Goal: Task Accomplishment & Management: Complete application form

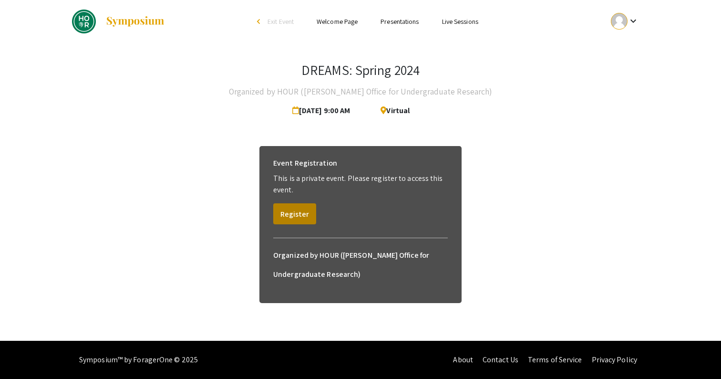
click at [295, 214] on button "Register" at bounding box center [294, 213] width 43 height 21
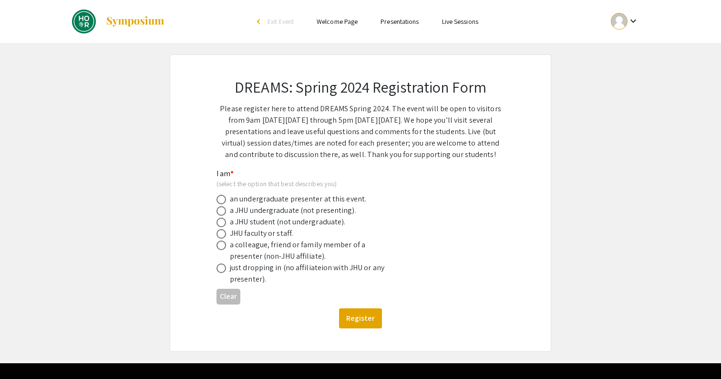
click at [276, 266] on div "just dropping in (no affiliateion with JHU or any presenter)." at bounding box center [313, 273] width 167 height 23
click at [221, 211] on span at bounding box center [222, 211] width 10 height 10
click at [221, 211] on input "radio" at bounding box center [222, 211] width 10 height 10
radio input "true"
click at [360, 322] on button "Register" at bounding box center [360, 318] width 43 height 20
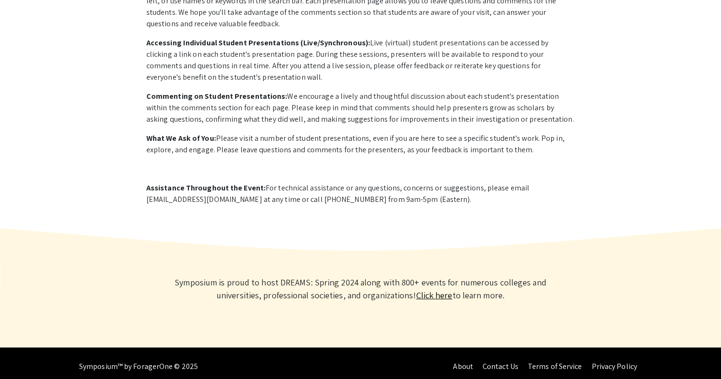
scroll to position [378, 0]
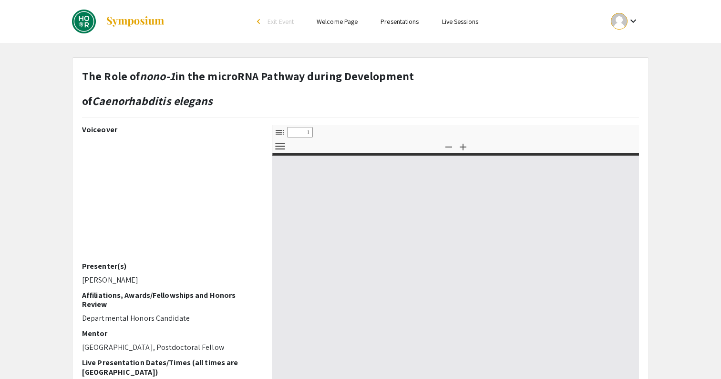
select select "custom"
type input "0"
select select "custom"
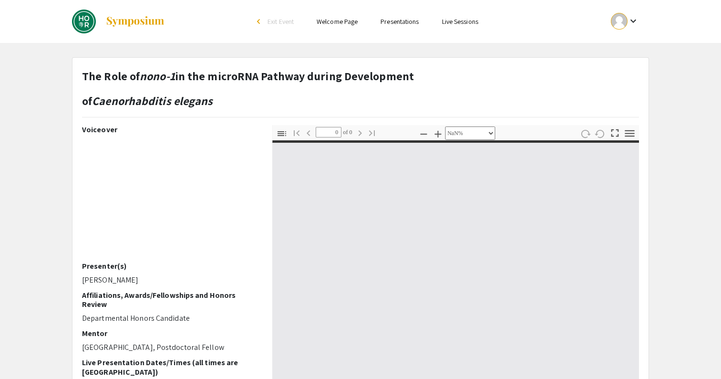
type input "1"
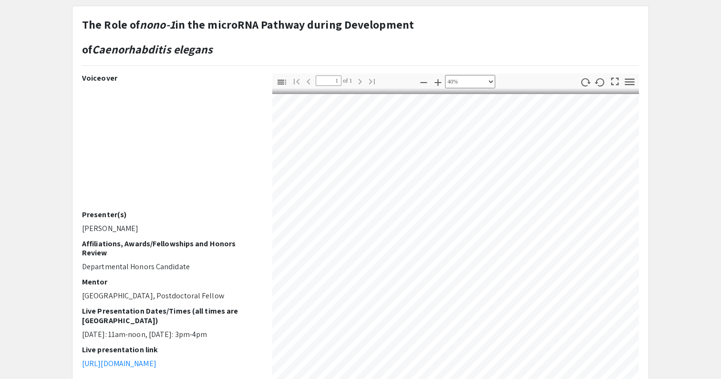
select select "custom"
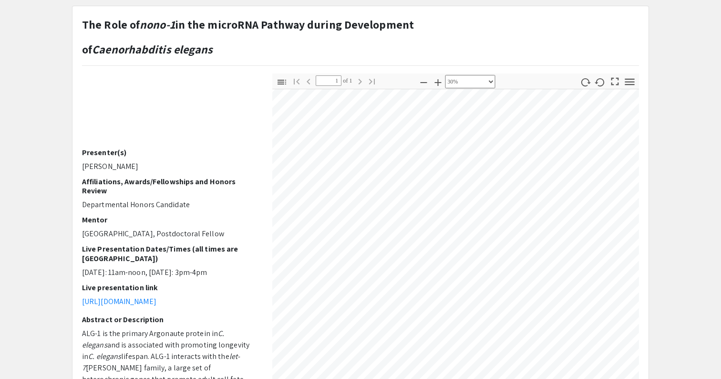
scroll to position [63, 0]
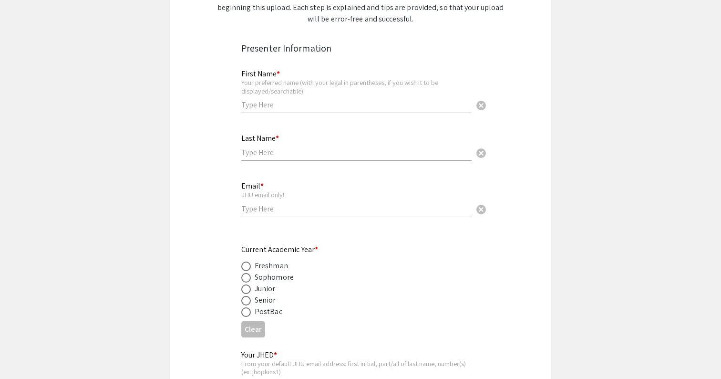
scroll to position [167, 0]
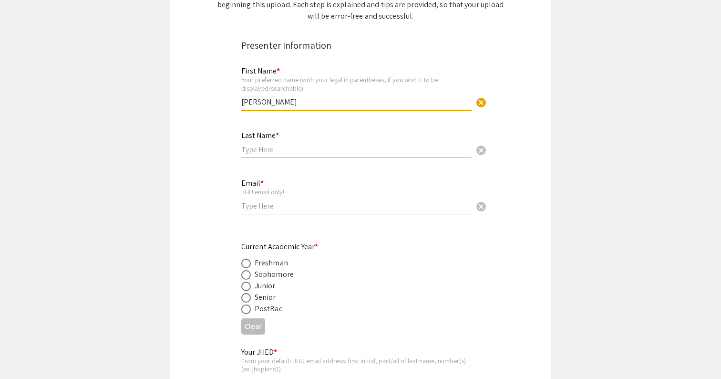
type input "Kelly"
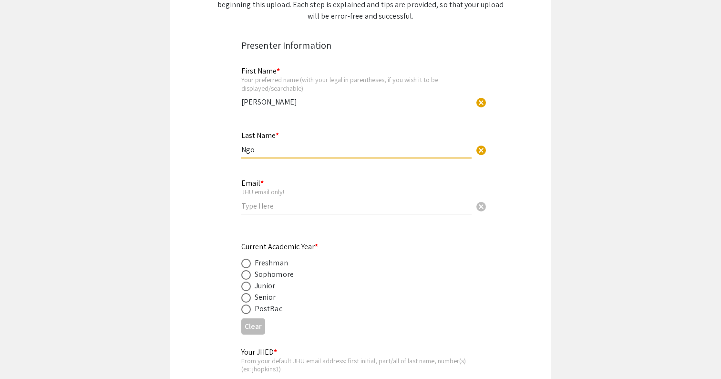
type input "Ngo"
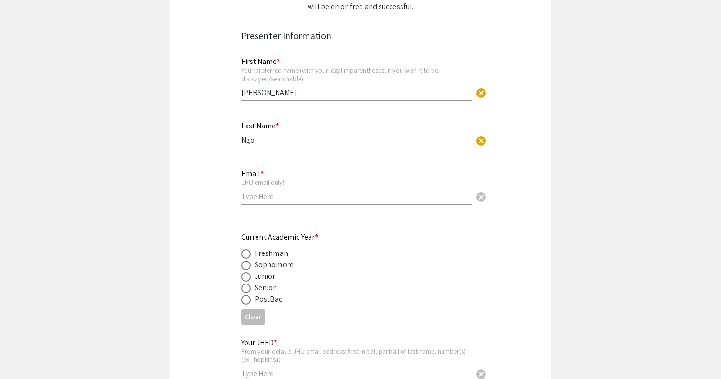
scroll to position [188, 0]
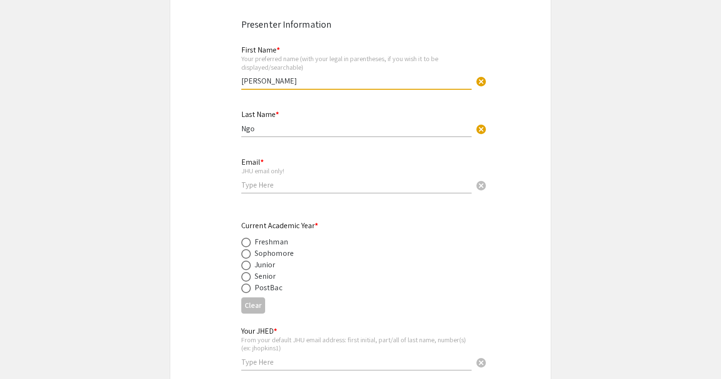
click at [272, 83] on input "Kelly" at bounding box center [356, 81] width 230 height 10
click at [269, 124] on input "Ngo" at bounding box center [356, 129] width 230 height 10
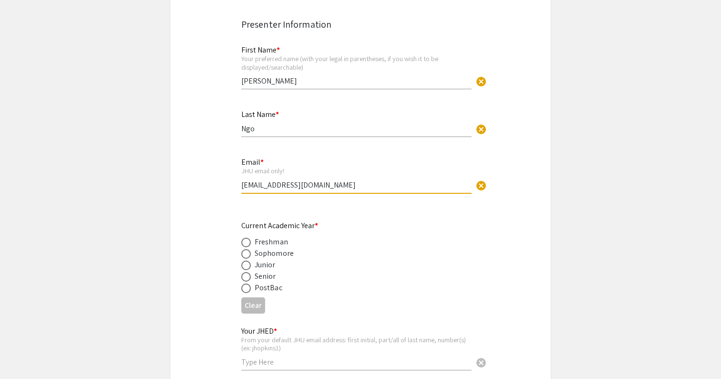
type input "kngo9@jh.edu"
click at [247, 279] on span at bounding box center [246, 277] width 10 height 10
click at [247, 279] on input "radio" at bounding box center [246, 277] width 10 height 10
radio input "true"
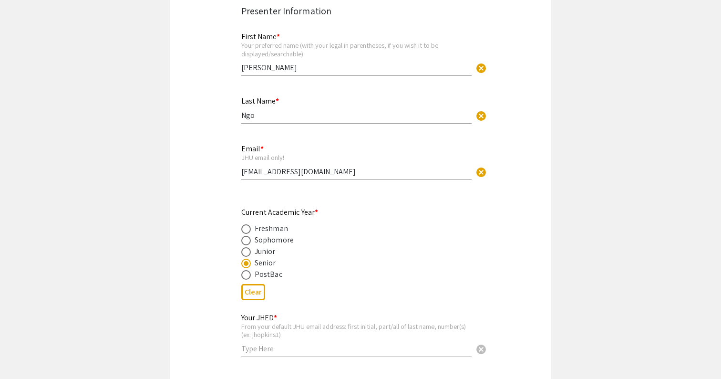
scroll to position [213, 0]
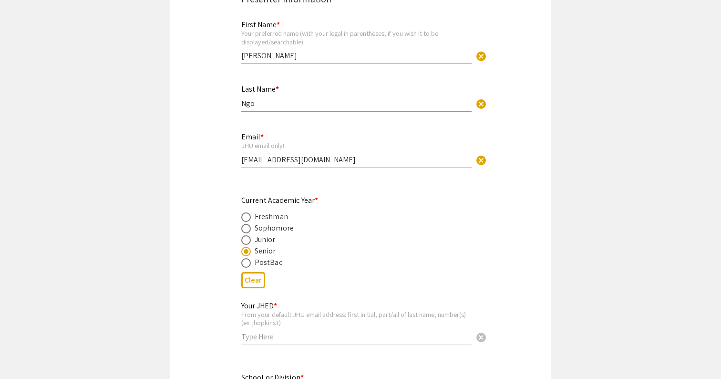
click at [272, 52] on input "Kelly" at bounding box center [356, 56] width 230 height 10
click at [268, 110] on div "Last Name * Ngo cancel" at bounding box center [356, 93] width 230 height 36
click at [298, 151] on div "Email * JHU email only! kngo9@jh.edu cancel" at bounding box center [356, 145] width 230 height 44
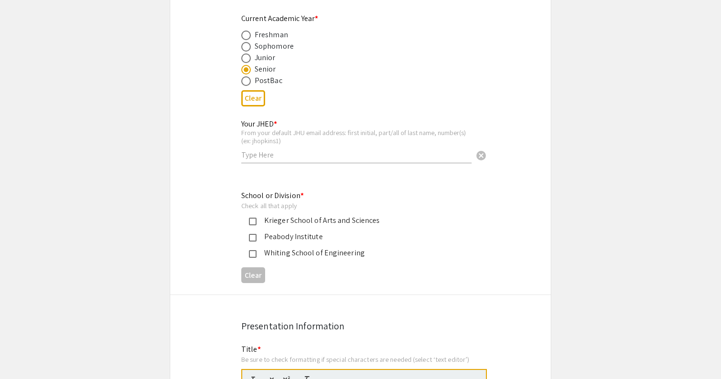
scroll to position [405, 0]
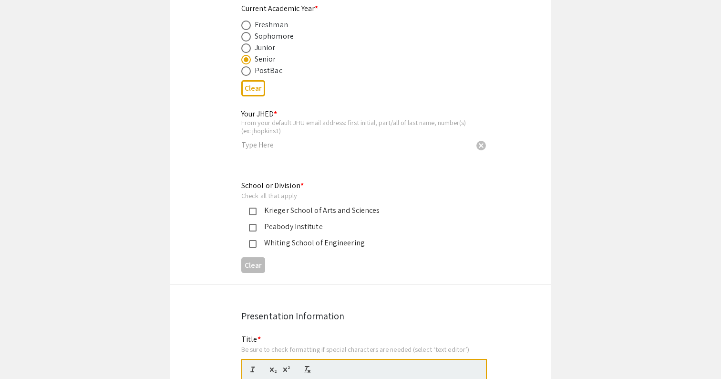
click at [253, 153] on div "Your JHED * From your default JHU email address: first initial, part/all of las…" at bounding box center [356, 131] width 230 height 62
click at [260, 142] on input "text" at bounding box center [356, 145] width 230 height 10
type input "kngo9"
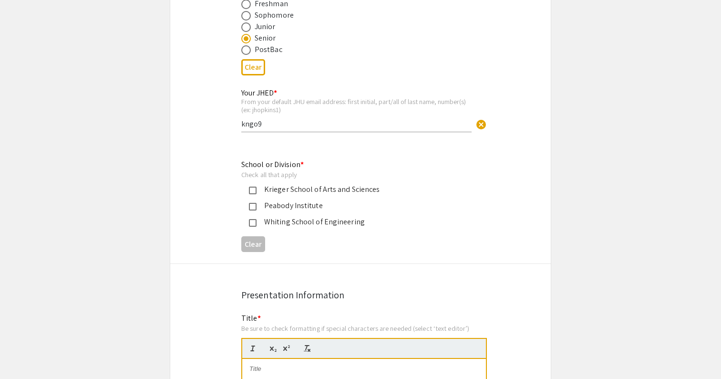
click at [252, 187] on mat-pseudo-checkbox at bounding box center [253, 190] width 8 height 8
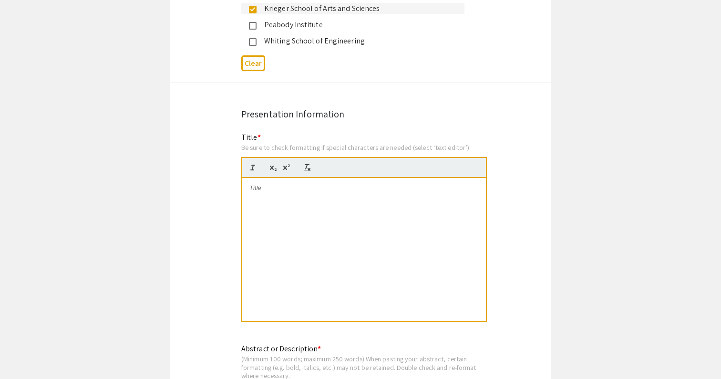
scroll to position [608, 0]
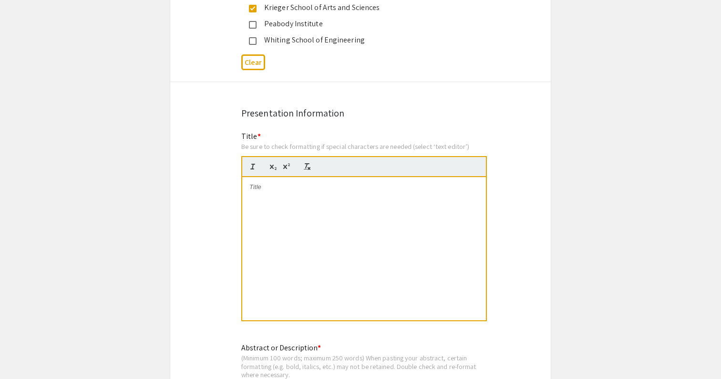
click at [265, 216] on div at bounding box center [364, 248] width 244 height 143
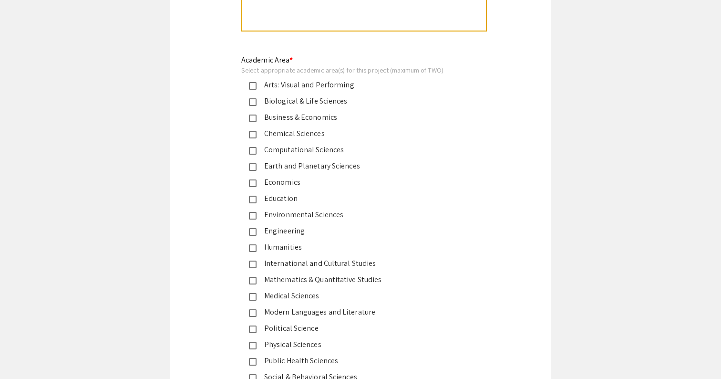
scroll to position [1132, 0]
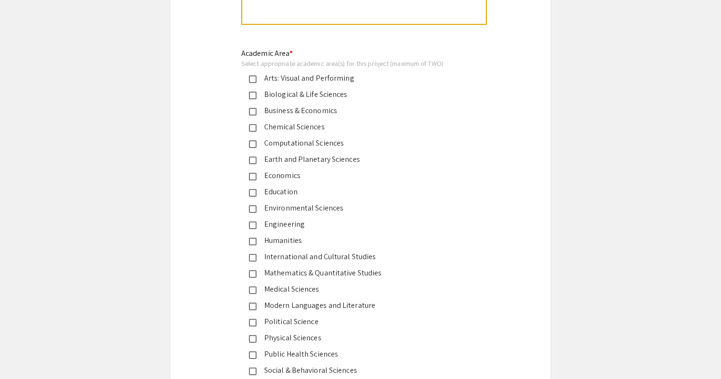
click at [258, 89] on div "Biological & Life Sciences" at bounding box center [357, 94] width 200 height 11
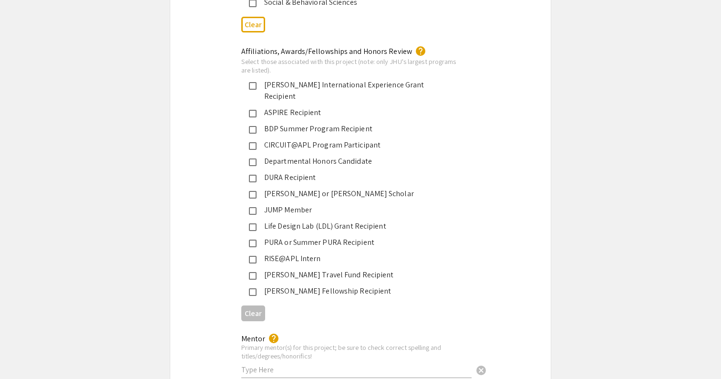
scroll to position [1502, 0]
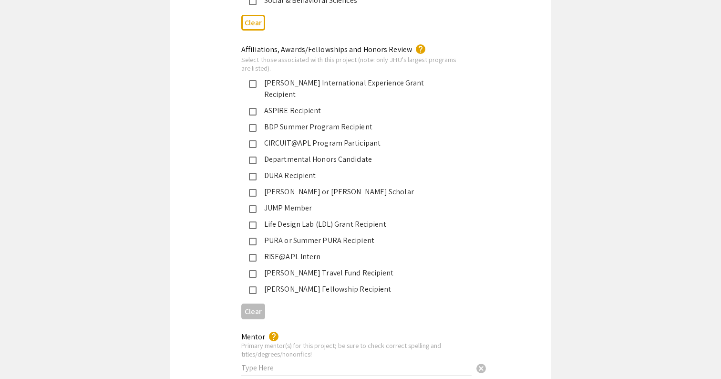
click at [257, 154] on div "Departmental Honors Candidate" at bounding box center [357, 159] width 200 height 11
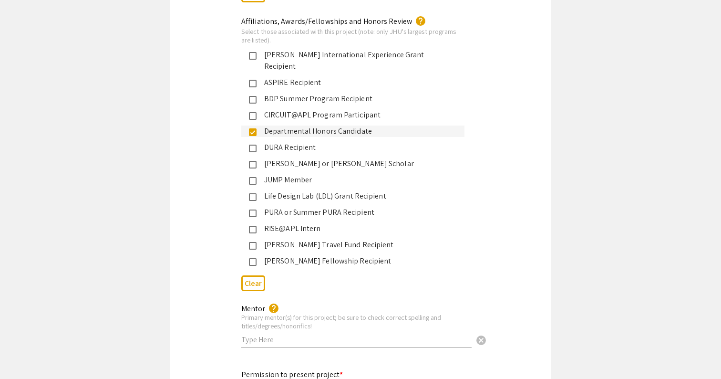
scroll to position [1531, 0]
click at [268, 158] on mat-selection-list "Aronson International Experience Grant Recipient ASPIRE Recipient BDP Summer Pr…" at bounding box center [352, 156] width 223 height 217
click at [268, 172] on mat-selection-list "Aronson International Experience Grant Recipient ASPIRE Recipient BDP Summer Pr…" at bounding box center [352, 156] width 223 height 217
click at [268, 173] on div "JUMP Member" at bounding box center [357, 178] width 200 height 11
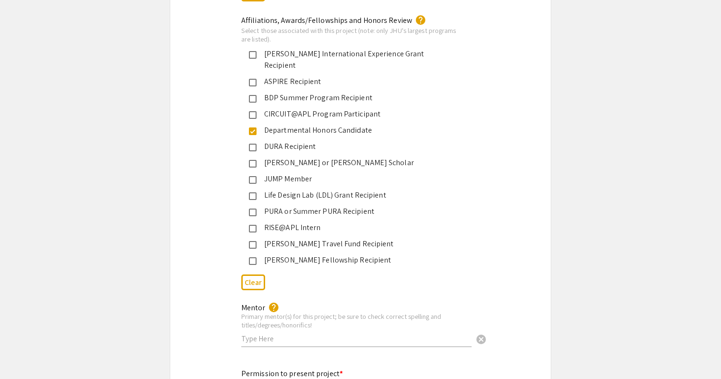
click at [268, 173] on div "JUMP Member" at bounding box center [357, 178] width 200 height 11
click at [563, 179] on app-submissions "Symposium Presentation Submission JHU: REAL Fall 2025 (formerly DREAMS) Please …" at bounding box center [360, 28] width 721 height 3010
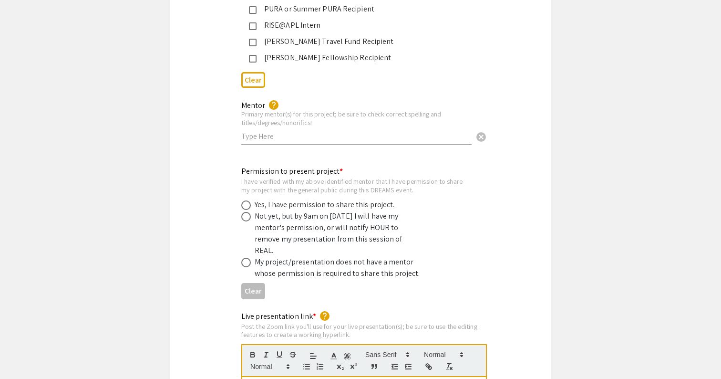
scroll to position [1741, 0]
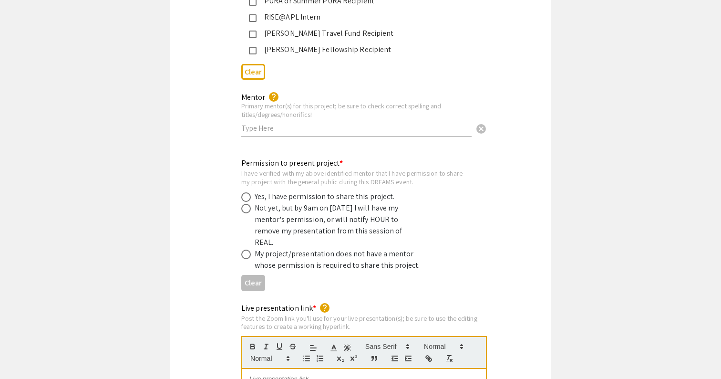
click at [321, 123] on input "text" at bounding box center [356, 128] width 230 height 10
type input "t"
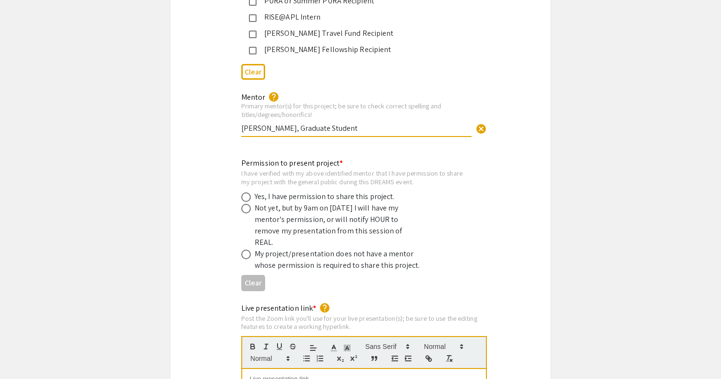
type input "Tian Tan, Graduate Student"
click at [198, 177] on div "Permission to present project * I have verified with my above identified mentor…" at bounding box center [360, 225] width 381 height 137
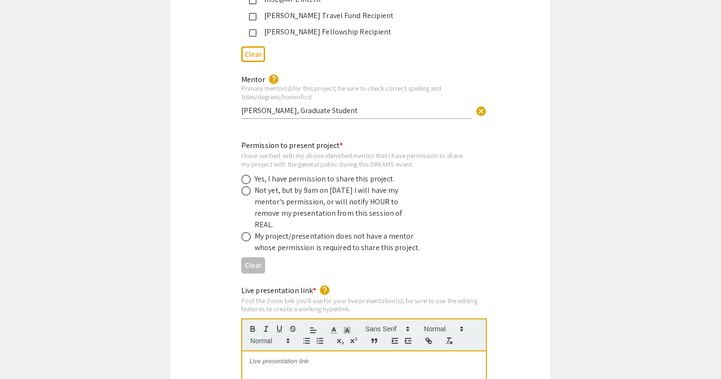
scroll to position [1766, 0]
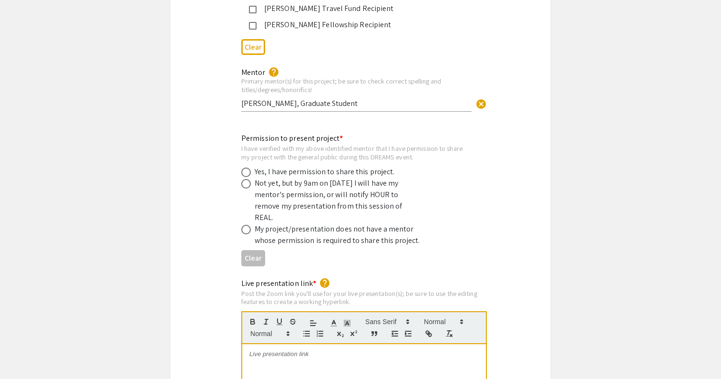
click at [241, 156] on div "Permission to present project * I have verified with my above identified mentor…" at bounding box center [360, 201] width 381 height 137
click at [246, 167] on span at bounding box center [246, 172] width 10 height 10
click at [246, 167] on input "radio" at bounding box center [246, 172] width 10 height 10
radio input "true"
click at [207, 180] on div "Permission to present project * I have verified with my above identified mentor…" at bounding box center [360, 201] width 381 height 137
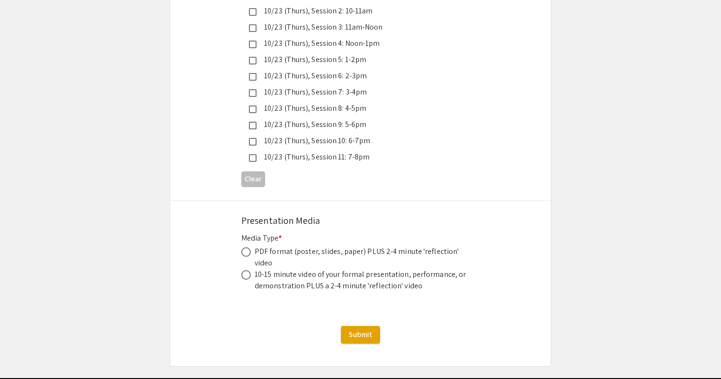
scroll to position [2698, 0]
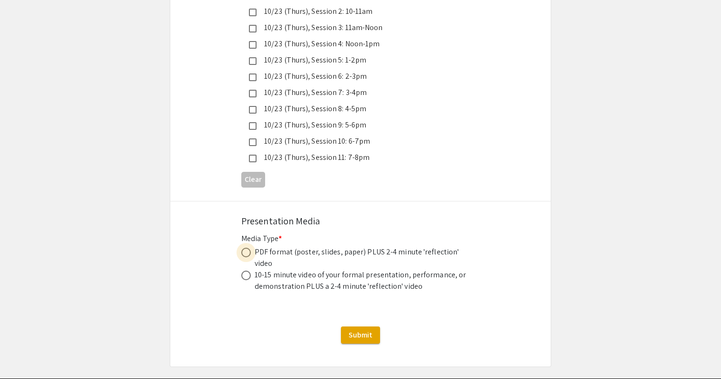
click at [246, 248] on span at bounding box center [246, 253] width 10 height 10
click at [246, 248] on input "radio" at bounding box center [246, 253] width 10 height 10
radio input "true"
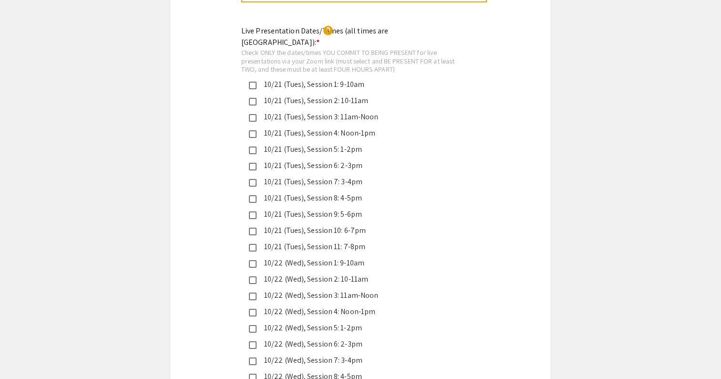
scroll to position [2253, 0]
click at [252, 178] on mat-pseudo-checkbox at bounding box center [253, 182] width 8 height 8
click at [255, 178] on mat-pseudo-checkbox at bounding box center [253, 182] width 8 height 8
click at [255, 194] on mat-pseudo-checkbox at bounding box center [253, 198] width 8 height 8
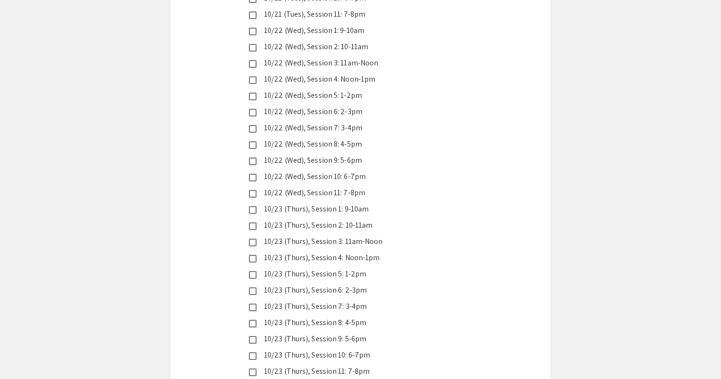
scroll to position [2515, 0]
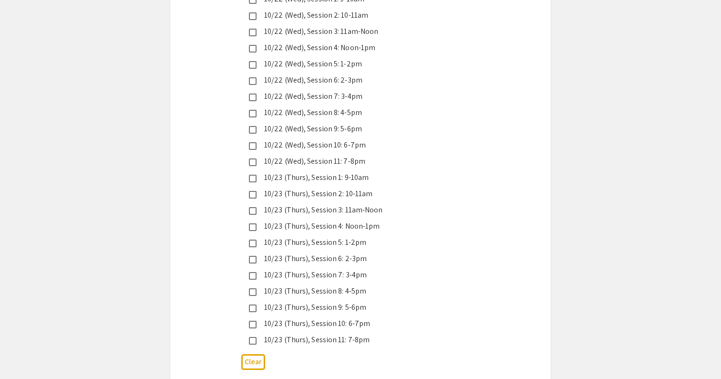
click at [269, 285] on div "10/23 (Thurs), Session 8: 4-5pm" at bounding box center [357, 290] width 200 height 11
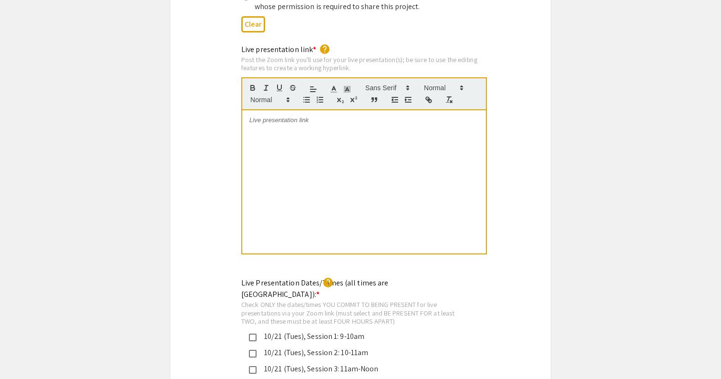
scroll to position [1946, 0]
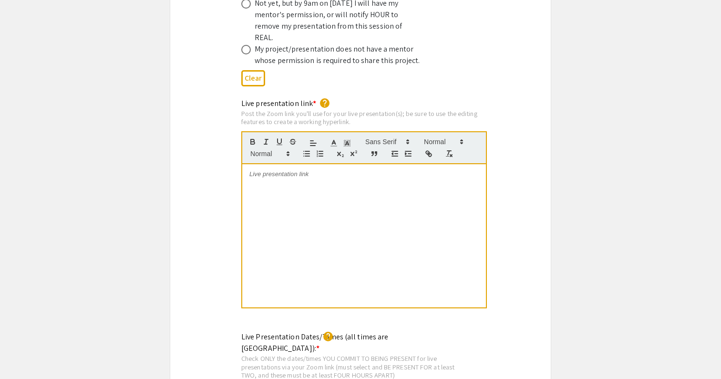
click at [309, 191] on div at bounding box center [364, 235] width 244 height 143
click at [534, 164] on div "Live presentation link * help Post the Zoom link you'll use for your live prese…" at bounding box center [360, 210] width 381 height 224
drag, startPoint x: 413, startPoint y: 160, endPoint x: 222, endPoint y: 140, distance: 191.4
click at [222, 140] on div "Live presentation link * help Post the Zoom link you'll use for your live prese…" at bounding box center [360, 210] width 381 height 224
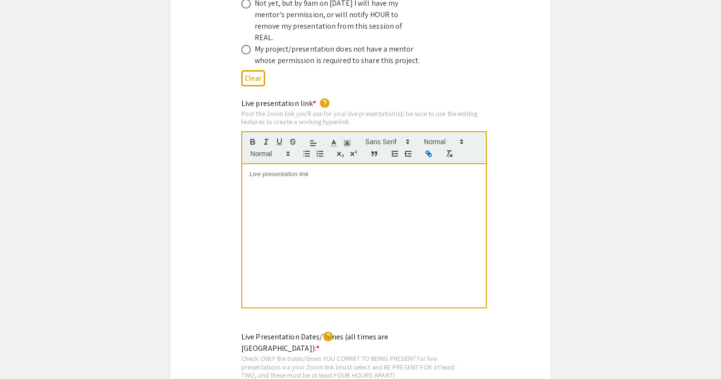
click at [428, 149] on icon "button" at bounding box center [428, 153] width 9 height 9
click at [431, 153] on icon "button" at bounding box center [429, 154] width 3 height 3
click at [192, 189] on div "Live presentation link * help Post the Zoom link you'll use for your live prese…" at bounding box center [360, 210] width 381 height 224
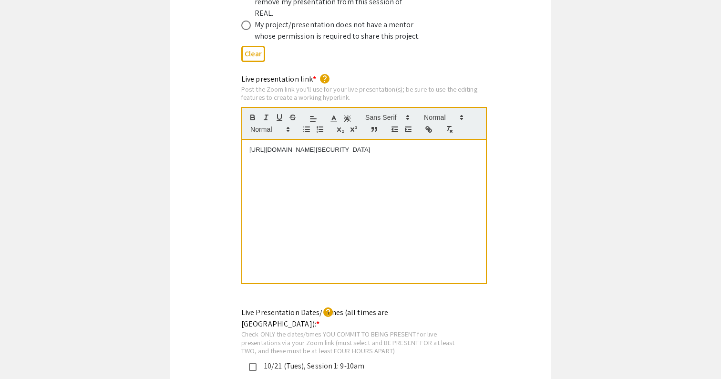
scroll to position [1958, 0]
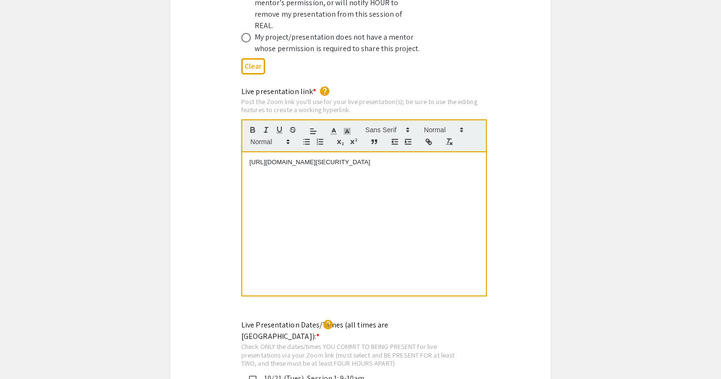
click at [385, 158] on p "https://JHUBlueJays.zoom.us/j/97167046052?pwd=yt3VIusZRFbm4fy3ETGlXs1oR1vCca.1" at bounding box center [363, 162] width 229 height 9
drag, startPoint x: 384, startPoint y: 145, endPoint x: 248, endPoint y: 137, distance: 136.6
click at [248, 152] on div "https://JHUBlueJays.zoom.us/j/97167046052?pwd=yt3VIusZRFbm4fy3ETGlXs1oR1vCca.1" at bounding box center [364, 223] width 244 height 143
click at [179, 156] on div "Live presentation link * help Post the Zoom link you'll use for your live prese…" at bounding box center [360, 198] width 381 height 224
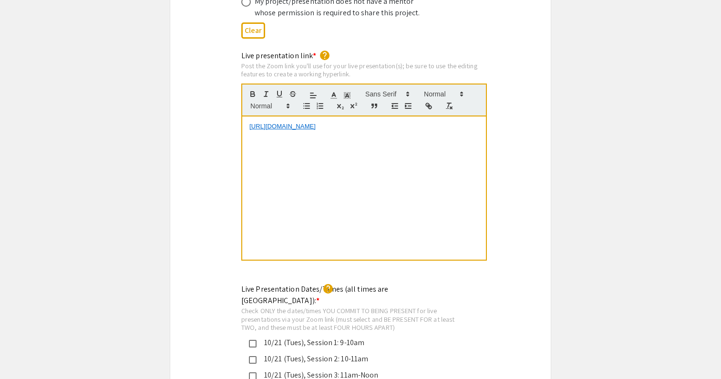
scroll to position [1949, 0]
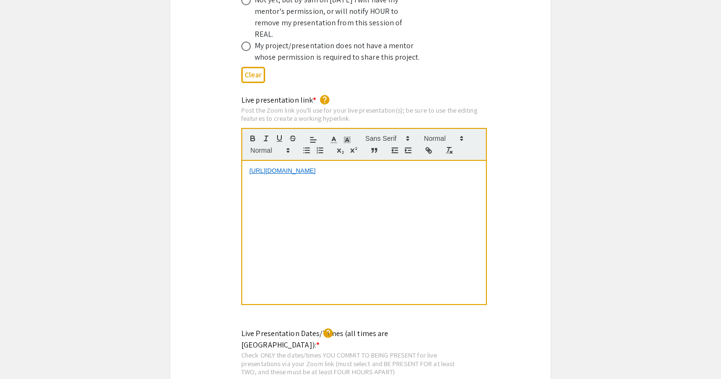
click at [451, 166] on p "https://JHUBlueJays.zoom.us/j/6697814260?omn=97167046052" at bounding box center [363, 170] width 229 height 9
click at [439, 184] on p "https://JHUBlueJays.zoom.us/j/6697814260?omn=98116924815" at bounding box center [363, 188] width 229 height 9
drag, startPoint x: 445, startPoint y: 164, endPoint x: 249, endPoint y: 159, distance: 196.1
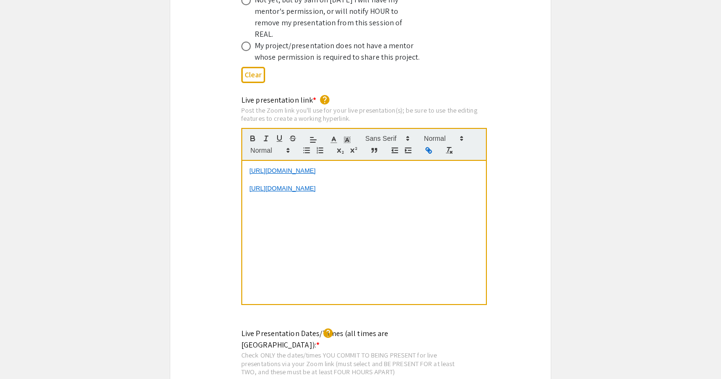
click at [249, 184] on p "https://JHUBlueJays.zoom.us/j/6697814260?omn=98116924815" at bounding box center [363, 188] width 229 height 9
click at [449, 184] on p "https://JHUBlueJays.zoom.us/j/6697814260?omn=98116924815" at bounding box center [363, 188] width 229 height 9
drag, startPoint x: 436, startPoint y: 180, endPoint x: 243, endPoint y: 142, distance: 197.4
click at [243, 161] on div "https://JHUBlueJays.zoom.us/j/6697814260?omn=97167046052 https://JHUBlueJays.zo…" at bounding box center [364, 232] width 244 height 143
drag, startPoint x: 439, startPoint y: 148, endPoint x: 228, endPoint y: 148, distance: 210.8
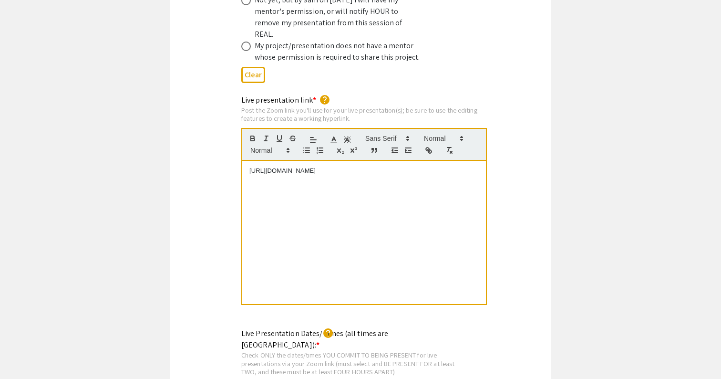
click at [228, 148] on div "Live presentation link * help Post the Zoom link you'll use for your live prese…" at bounding box center [360, 206] width 381 height 224
click at [430, 150] on icon "button" at bounding box center [429, 151] width 3 height 3
click at [427, 146] on icon "button" at bounding box center [428, 150] width 9 height 9
click at [427, 166] on p "https://JHUBlueJays.zoom.us/j/6697814260?omn=98116924815" at bounding box center [363, 170] width 229 height 9
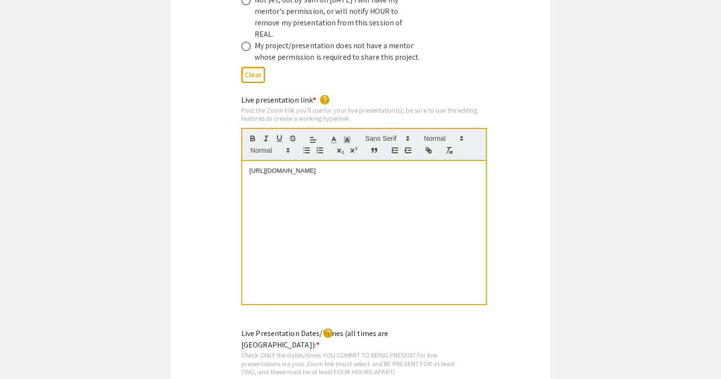
drag, startPoint x: 456, startPoint y: 141, endPoint x: 468, endPoint y: 144, distance: 11.8
click at [468, 161] on div "https://JHUBlueJays.zoom.us/j/6697814260?omn=98116924815" at bounding box center [364, 232] width 244 height 143
click at [429, 147] on icon "button" at bounding box center [427, 148] width 3 height 3
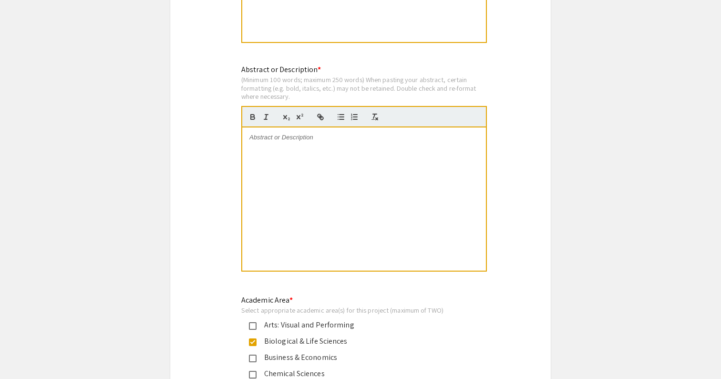
scroll to position [889, 0]
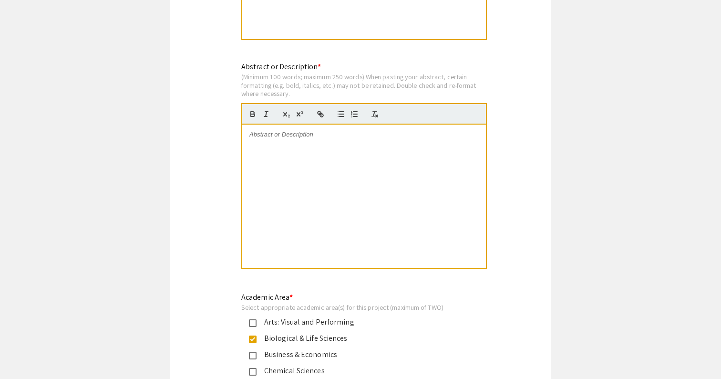
click at [361, 165] on div at bounding box center [364, 195] width 244 height 143
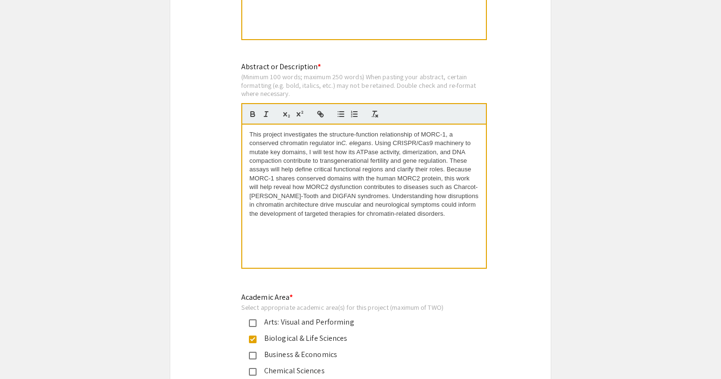
scroll to position [0, 0]
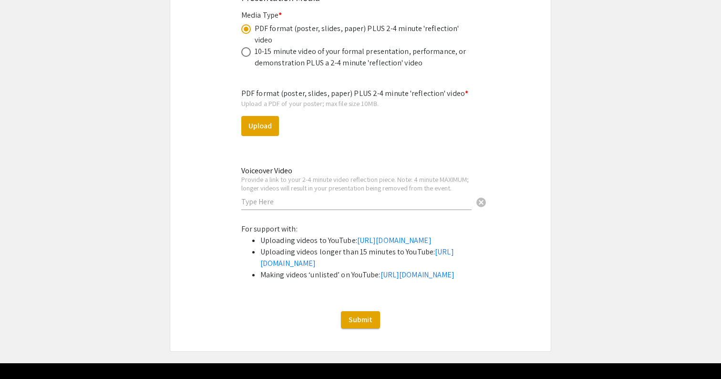
scroll to position [2878, 0]
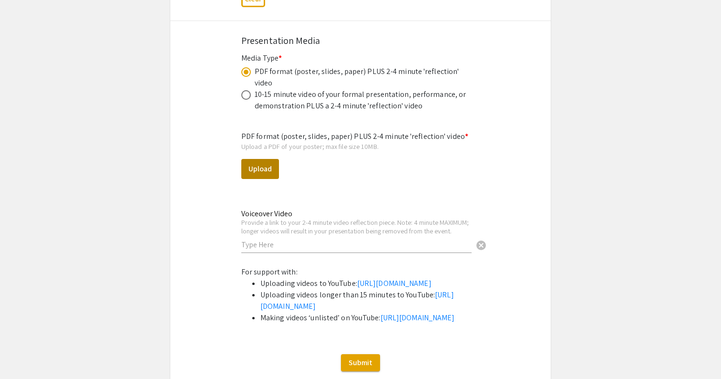
click at [266, 159] on button "Upload" at bounding box center [260, 169] width 38 height 20
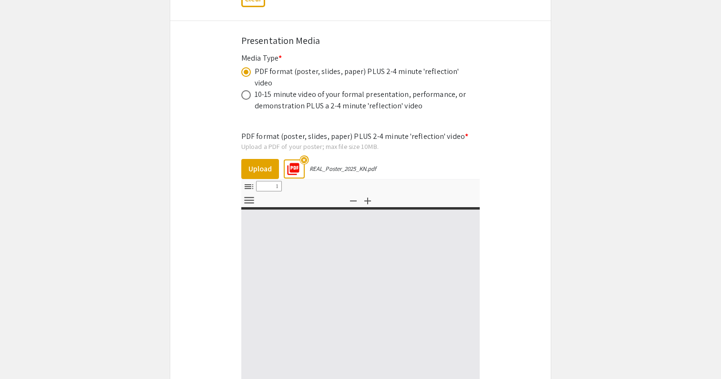
select select "custom"
type input "0"
select select "custom"
type input "1"
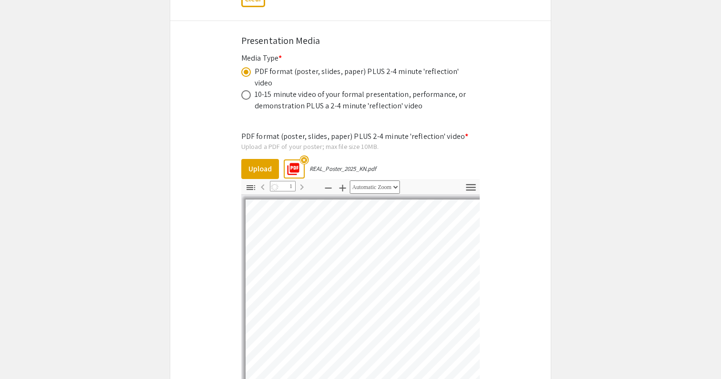
select select "auto"
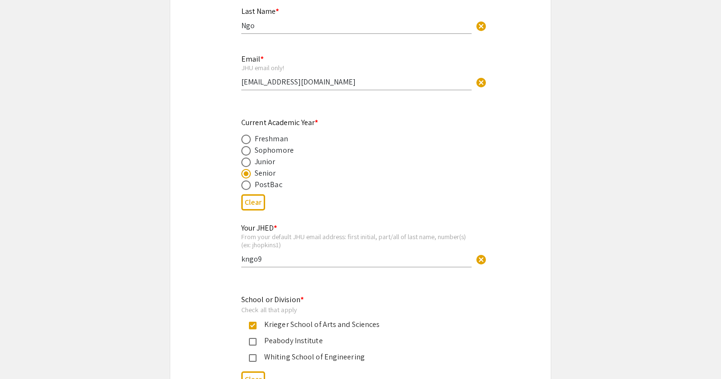
scroll to position [299, 0]
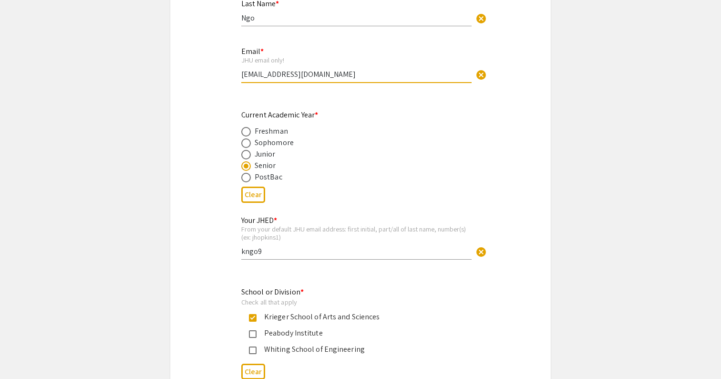
click at [300, 75] on input "kngo9@jh.edu" at bounding box center [356, 74] width 230 height 10
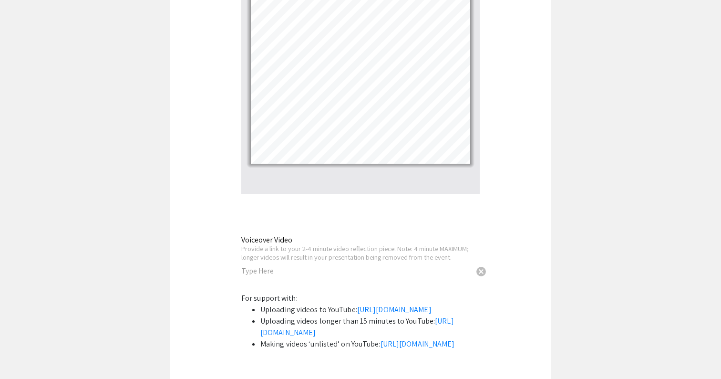
scroll to position [3169, 0]
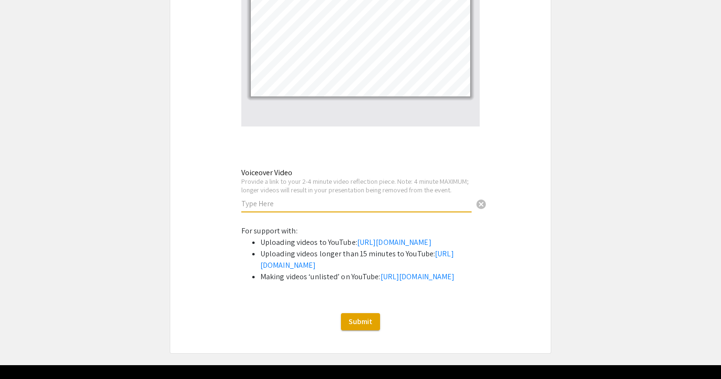
click at [284, 198] on input "text" at bounding box center [356, 203] width 230 height 10
paste input "https://youtu.be/wulJ1JkAWRg"
click at [338, 198] on input "https://youtu.be/wulJ1JkAWRg" at bounding box center [356, 203] width 230 height 10
type input "https://youtu.be/wulJ1JkAWRg"
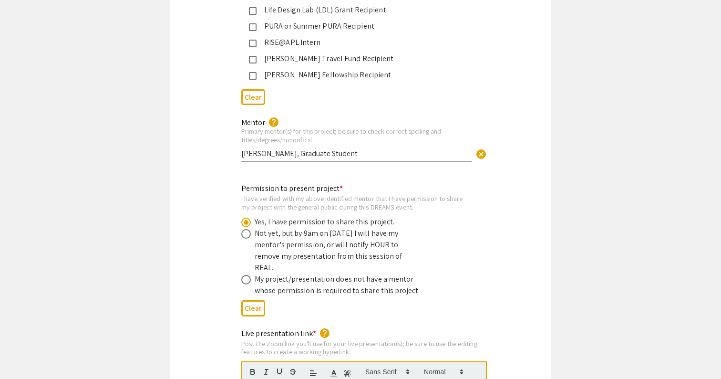
scroll to position [1727, 0]
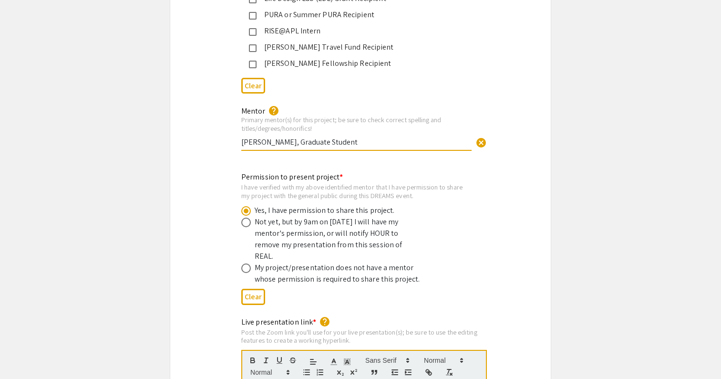
click at [334, 137] on input "Tian Tan, Graduate Student" at bounding box center [356, 142] width 230 height 10
click at [194, 195] on div "Permission to present project * I have verified with my above identified mentor…" at bounding box center [360, 239] width 381 height 137
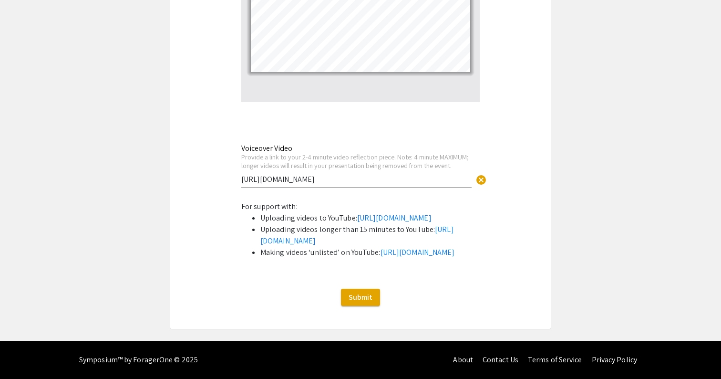
scroll to position [3212, 0]
click at [362, 300] on span "Submit" at bounding box center [361, 297] width 24 height 10
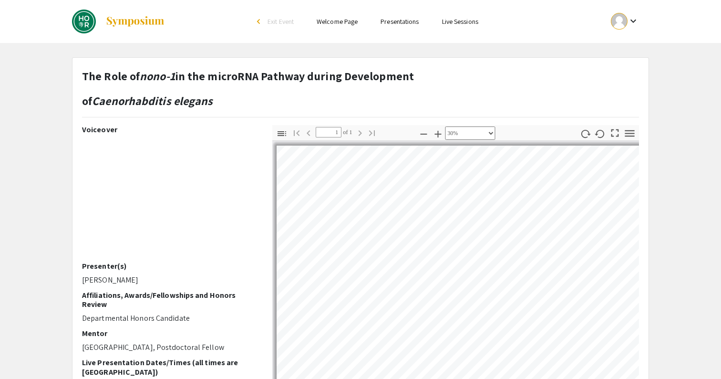
select select "custom"
